Goal: Find specific page/section: Find specific page/section

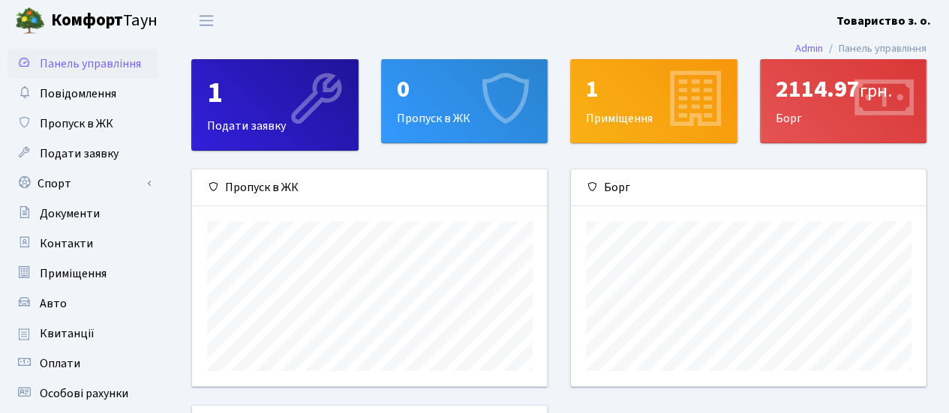
scroll to position [216, 355]
click at [784, 113] on div "2114.97 грн. Борг" at bounding box center [843, 101] width 166 height 82
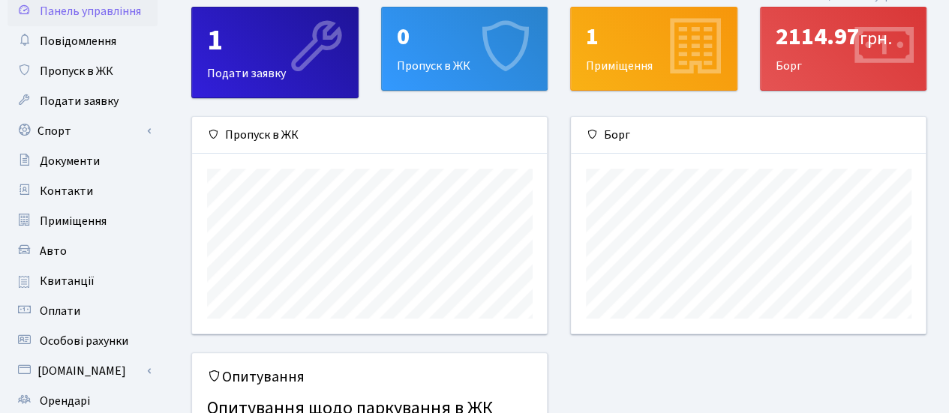
scroll to position [150, 0]
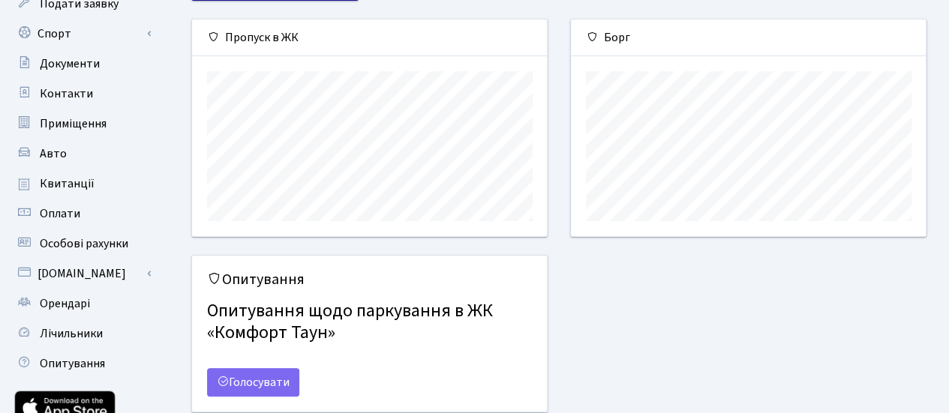
click at [734, 282] on div "Опитування Опитування щодо паркування в ЖК «Комфорт Таун» Голосувати" at bounding box center [558, 342] width 757 height 175
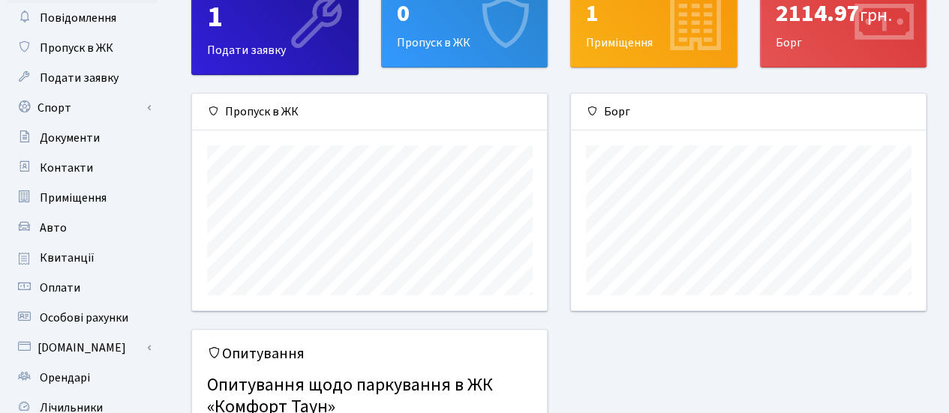
scroll to position [0, 0]
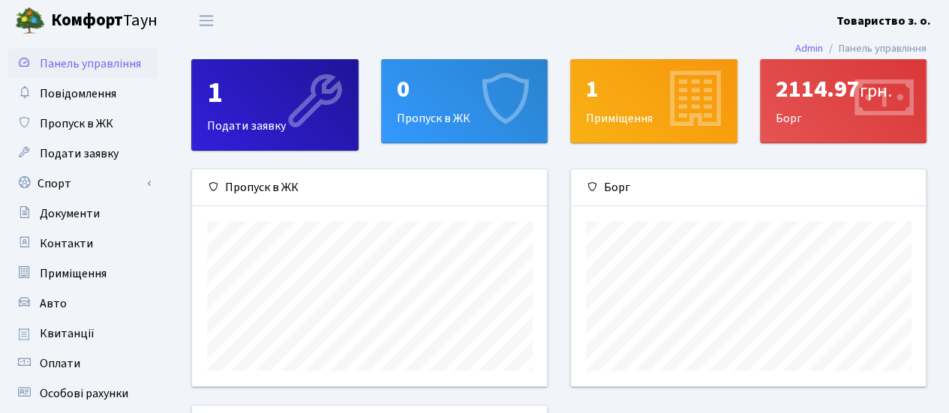
click at [245, 111] on div "1 Подати заявку" at bounding box center [275, 105] width 166 height 90
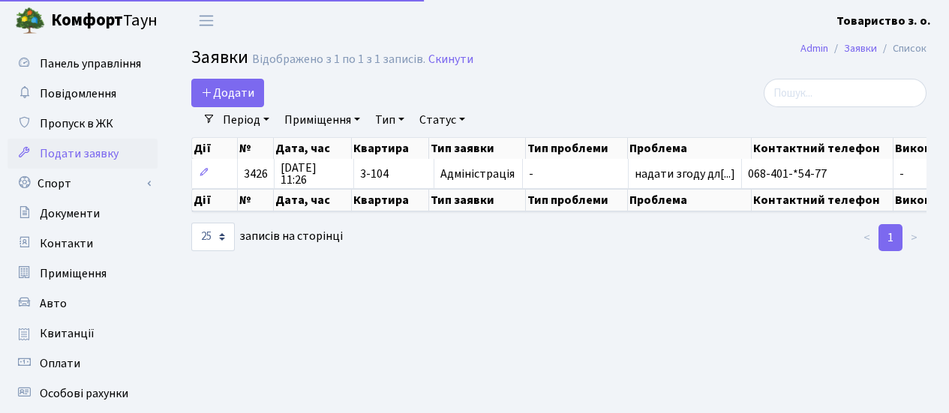
select select "25"
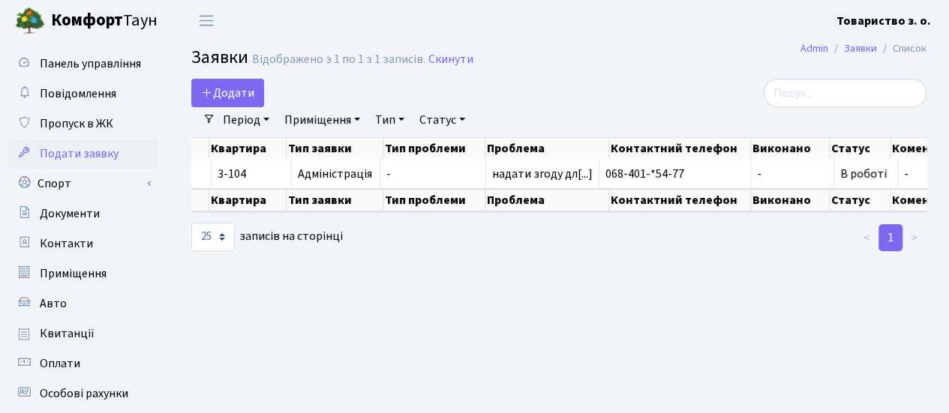
scroll to position [0, 188]
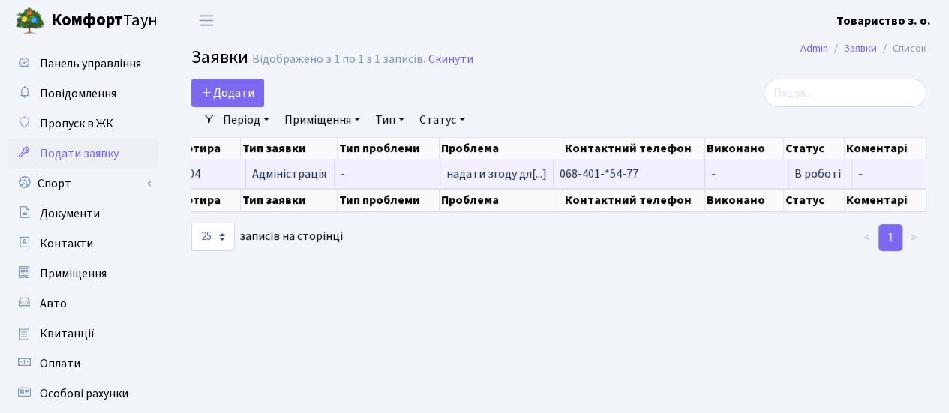
click at [879, 174] on span "-" at bounding box center [894, 174] width 73 height 12
click at [858, 174] on span "-" at bounding box center [894, 174] width 73 height 12
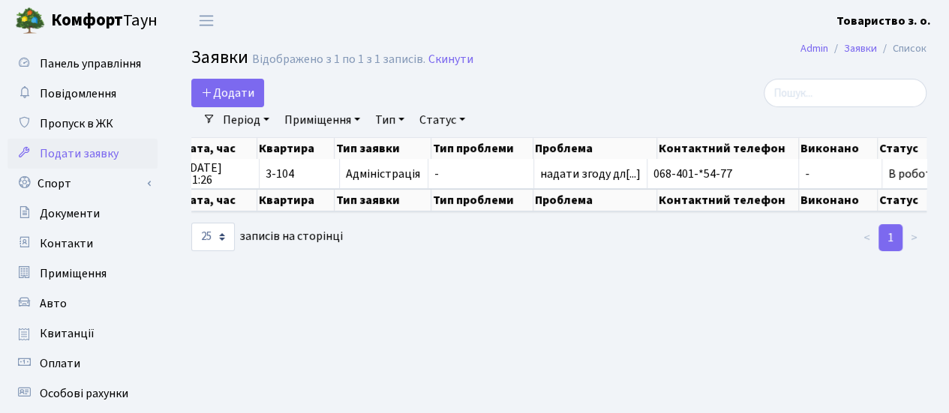
scroll to position [0, 0]
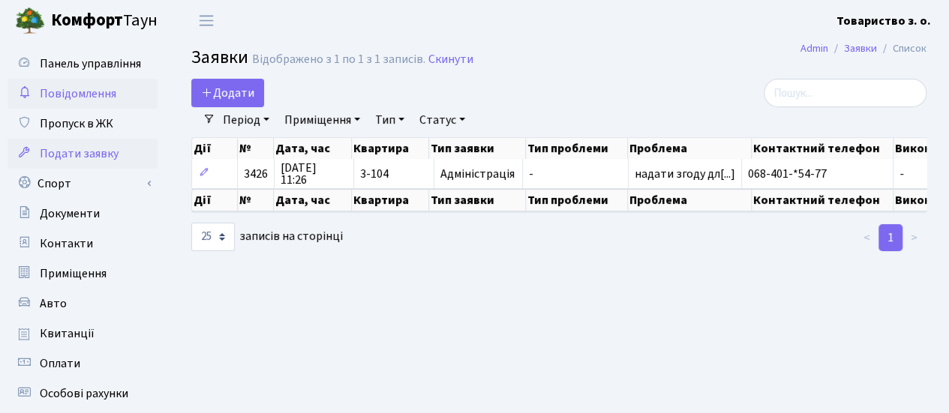
click at [87, 92] on span "Повідомлення" at bounding box center [78, 93] width 76 height 16
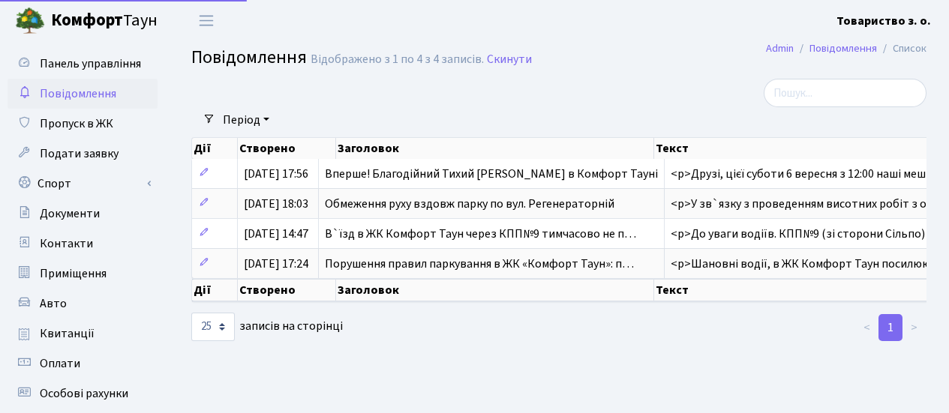
select select "25"
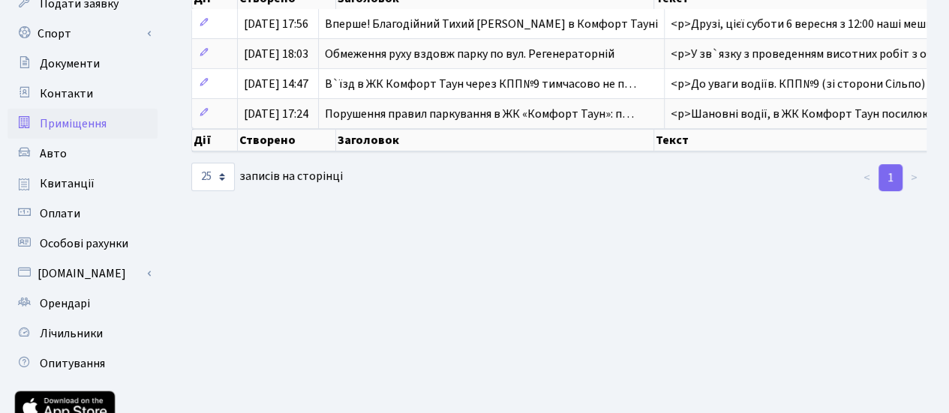
scroll to position [225, 0]
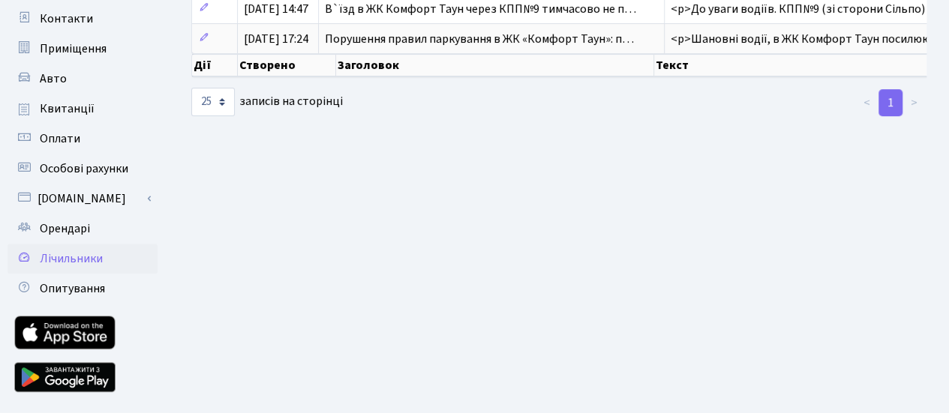
click at [76, 262] on span "Лічильники" at bounding box center [71, 258] width 63 height 16
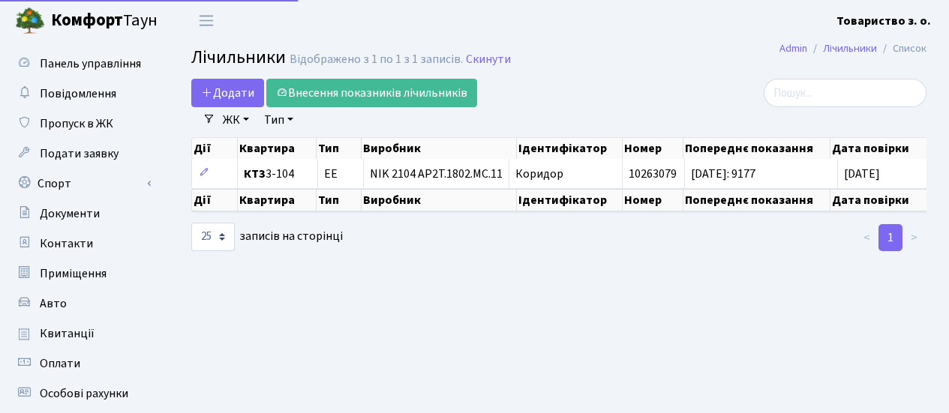
select select "25"
click at [82, 64] on span "Панель управління" at bounding box center [90, 63] width 101 height 16
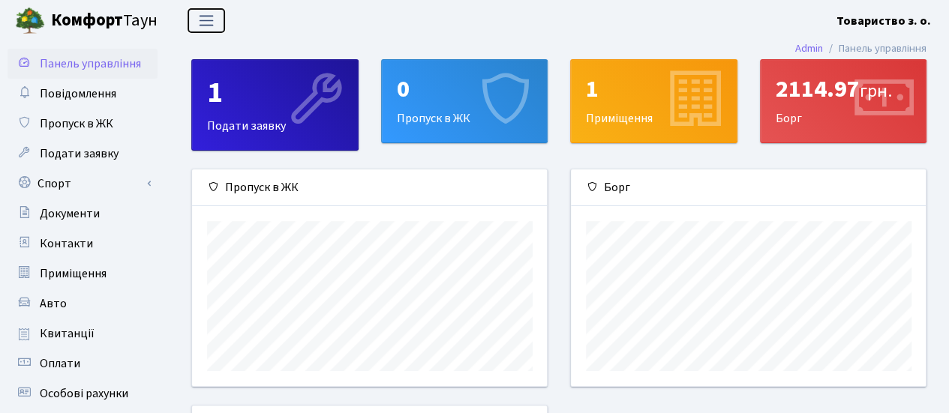
click at [214, 21] on span "Переключити навігацію" at bounding box center [206, 20] width 22 height 17
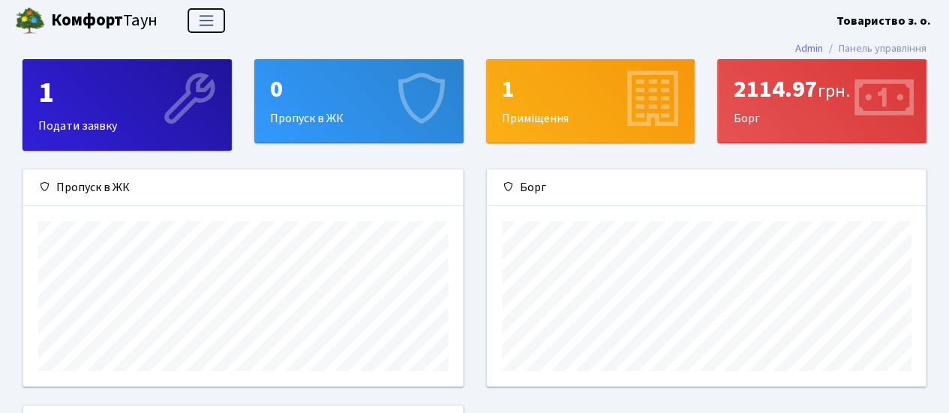
click at [214, 21] on span "Переключити навігацію" at bounding box center [206, 20] width 22 height 17
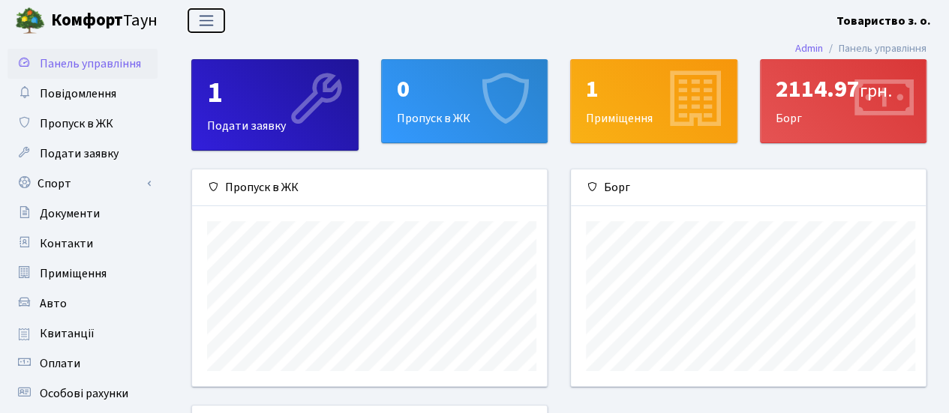
scroll to position [749698, 749559]
click at [795, 51] on link "Admin" at bounding box center [809, 48] width 28 height 16
click at [84, 92] on span "Повідомлення" at bounding box center [78, 93] width 76 height 16
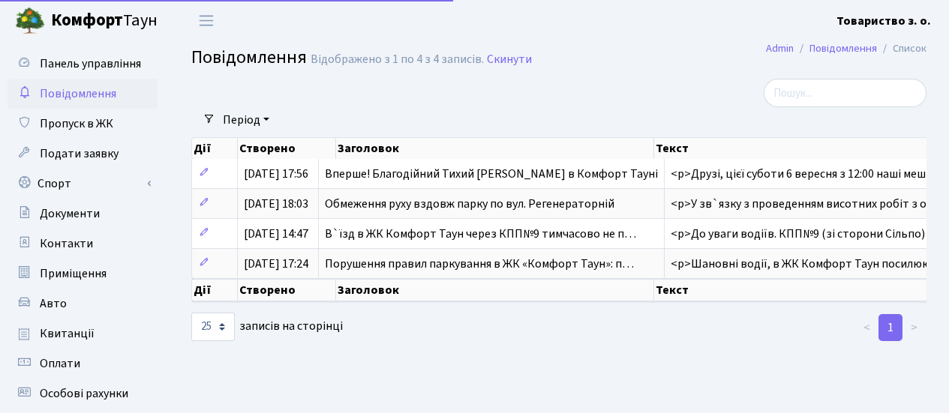
select select "25"
click at [857, 46] on link "Повідомлення" at bounding box center [842, 48] width 67 height 16
select select "25"
click at [205, 20] on span "Переключити навігацію" at bounding box center [206, 20] width 22 height 17
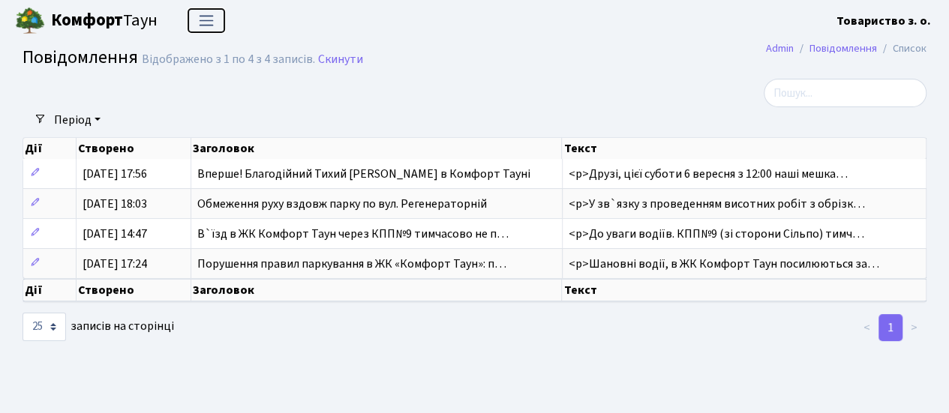
click at [205, 20] on span "Переключити навігацію" at bounding box center [206, 20] width 22 height 17
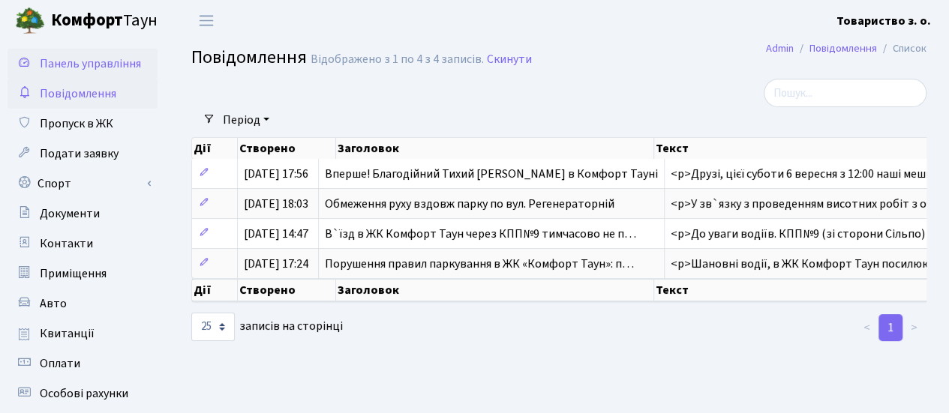
click at [107, 67] on span "Панель управління" at bounding box center [90, 63] width 101 height 16
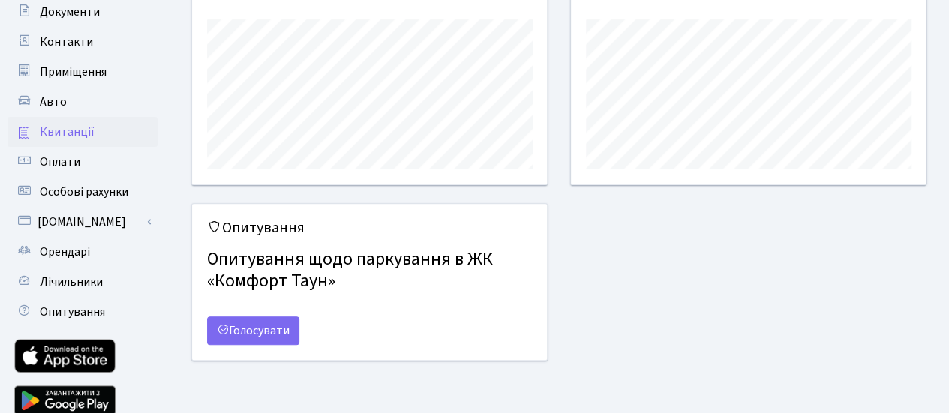
scroll to position [225, 0]
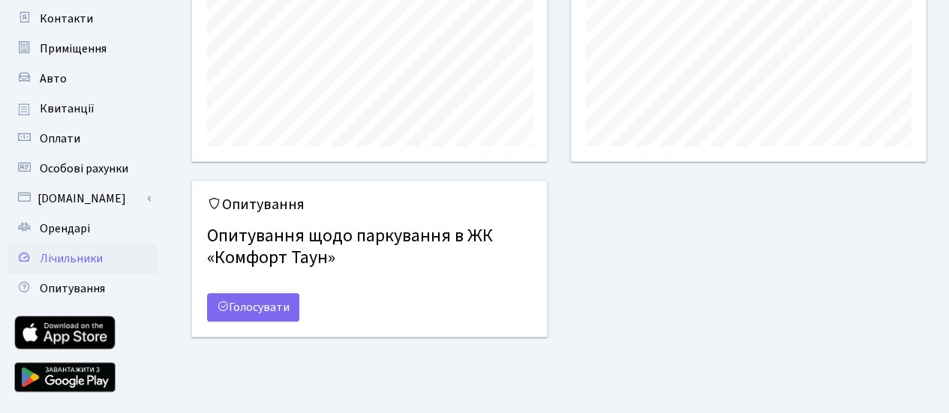
click at [105, 259] on link "Лічильники" at bounding box center [82, 259] width 150 height 30
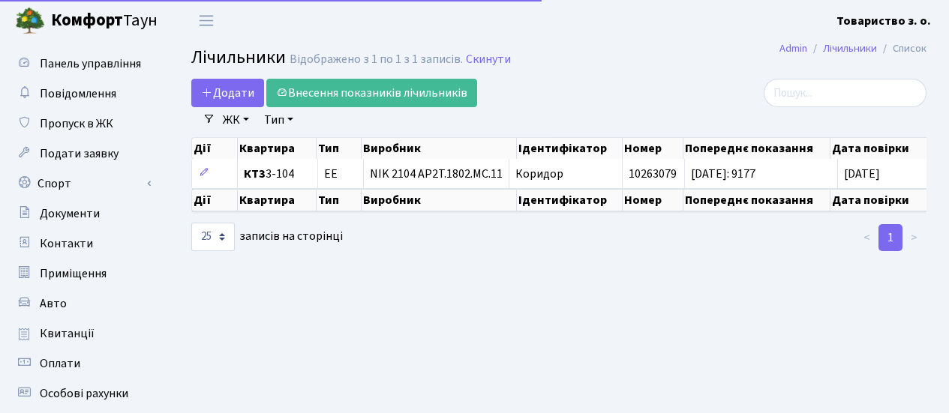
select select "25"
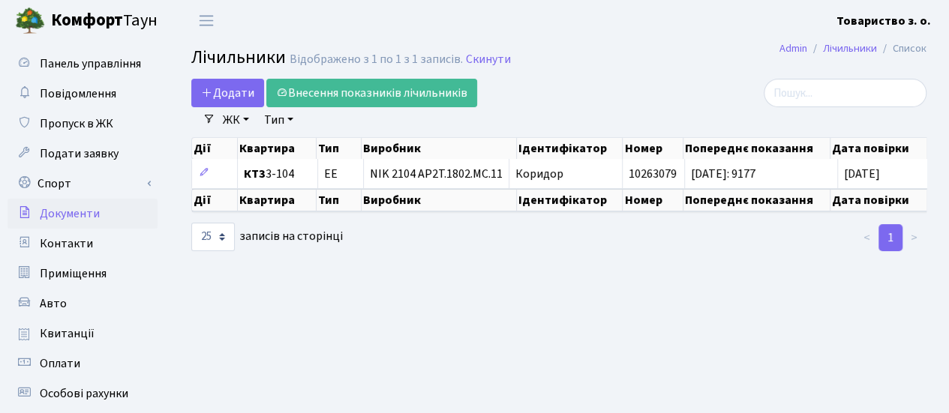
click at [69, 217] on span "Документи" at bounding box center [70, 213] width 60 height 16
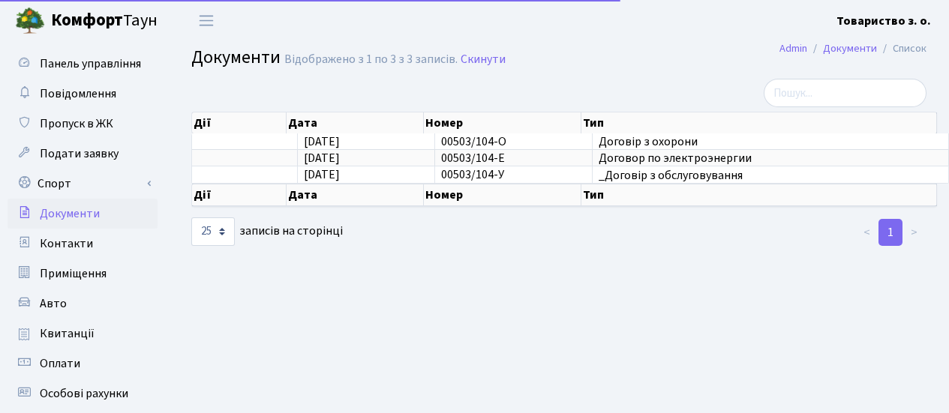
select select "25"
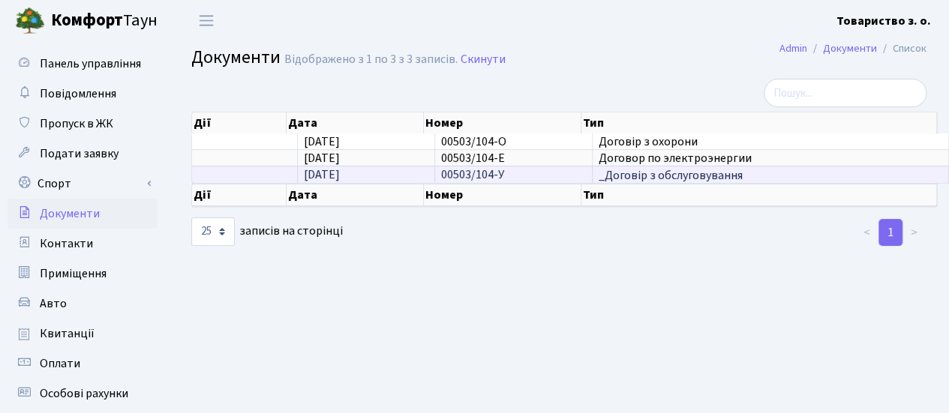
click at [699, 178] on span "_Договір з обслуговування" at bounding box center [769, 175] width 343 height 12
click at [634, 175] on span "_Договір з обслуговування" at bounding box center [769, 175] width 343 height 12
click at [541, 173] on td "00503/104-У" at bounding box center [513, 174] width 157 height 16
drag, startPoint x: 503, startPoint y: 175, endPoint x: 430, endPoint y: 179, distance: 72.9
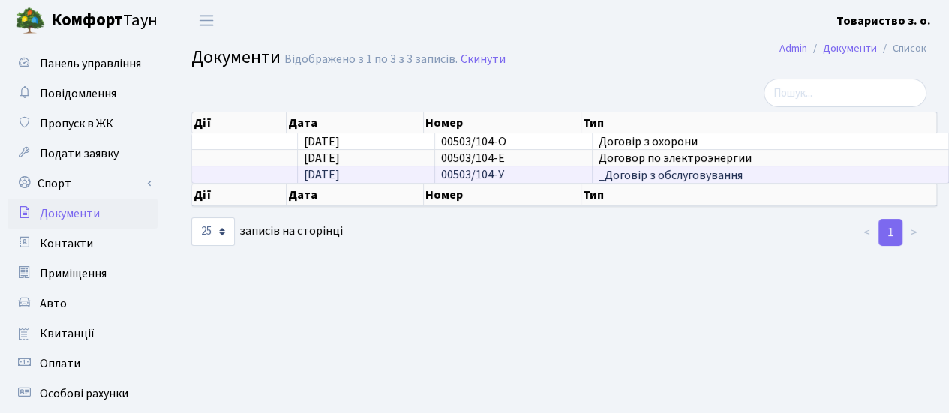
click at [435, 179] on td "00503/104-У" at bounding box center [513, 174] width 157 height 16
copy span "00503/104-У"
